Goal: Entertainment & Leisure: Consume media (video, audio)

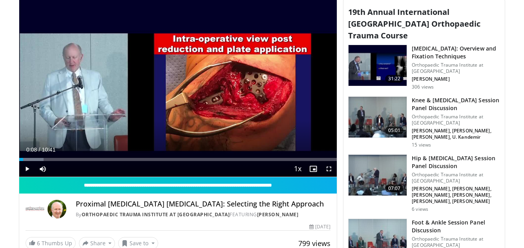
scroll to position [275, 0]
click at [26, 170] on span "Video Player" at bounding box center [27, 169] width 16 height 16
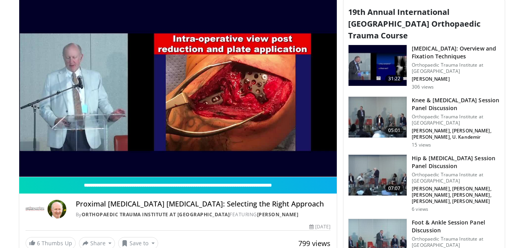
click at [328, 170] on video-js "**********" at bounding box center [178, 87] width 318 height 179
click at [328, 170] on div "10 seconds Tap to unmute" at bounding box center [178, 87] width 318 height 179
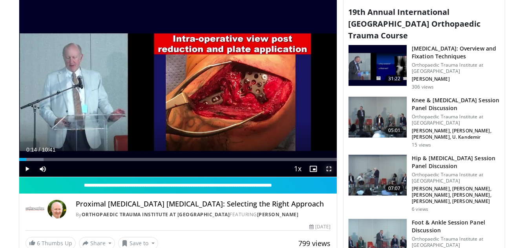
click at [330, 168] on span "Video Player" at bounding box center [329, 169] width 16 height 16
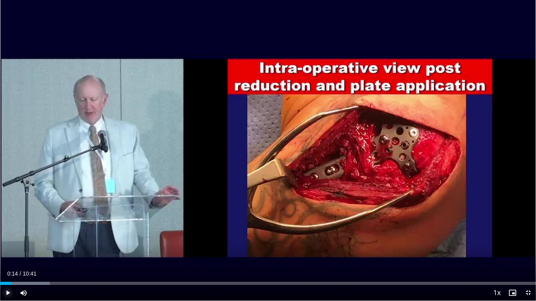
click at [9, 248] on span "Video Player" at bounding box center [8, 293] width 16 height 16
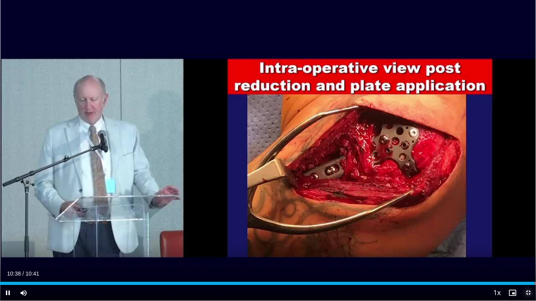
click at [524, 248] on span "Video Player" at bounding box center [528, 293] width 16 height 16
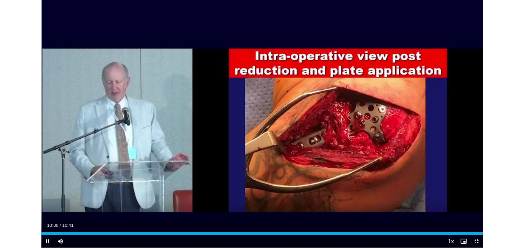
scroll to position [454, 0]
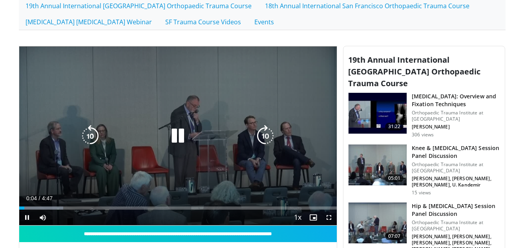
scroll to position [236, 0]
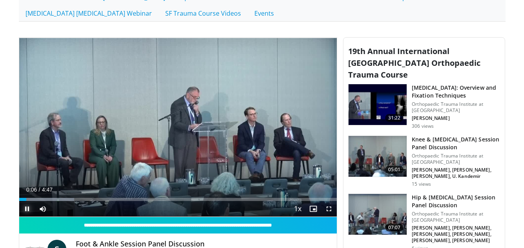
click at [26, 210] on span "Video Player" at bounding box center [27, 209] width 16 height 16
